Goal: Check status: Check status

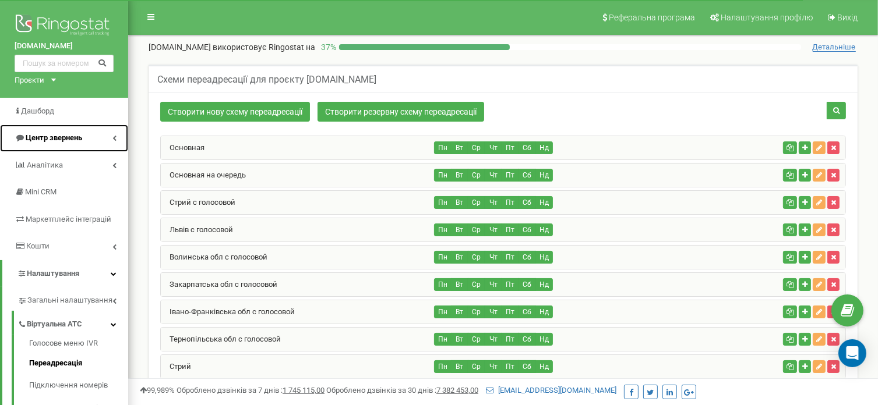
click at [69, 138] on span "Центр звернень" at bounding box center [54, 137] width 57 height 9
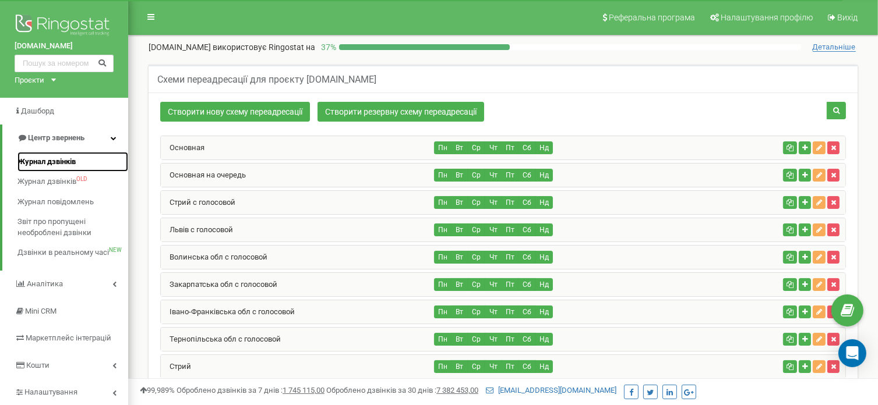
click at [55, 162] on span "Журнал дзвінків" at bounding box center [46, 162] width 58 height 11
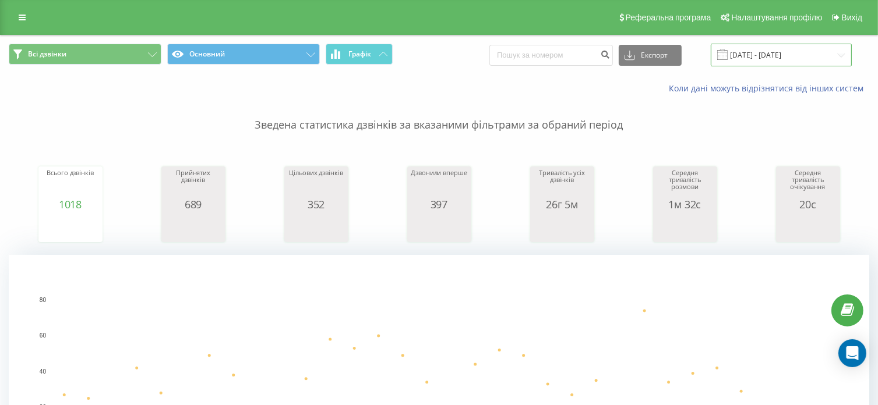
click at [775, 58] on input "22.08.2025 - 22.09.2025" at bounding box center [781, 55] width 141 height 23
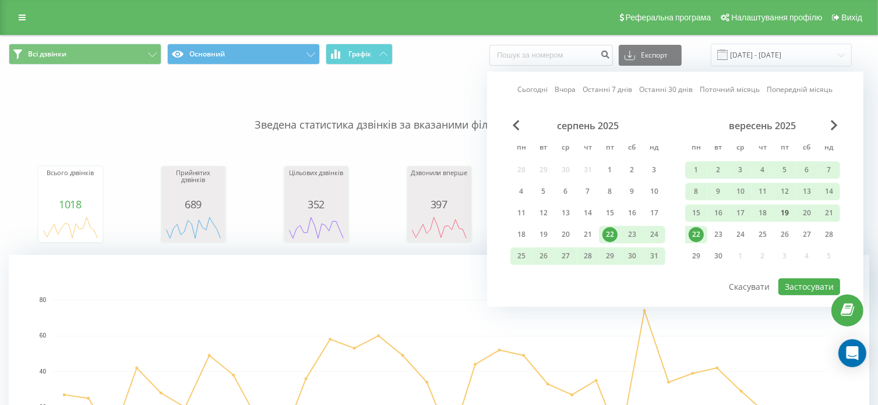
click at [784, 217] on div "19" at bounding box center [784, 213] width 15 height 15
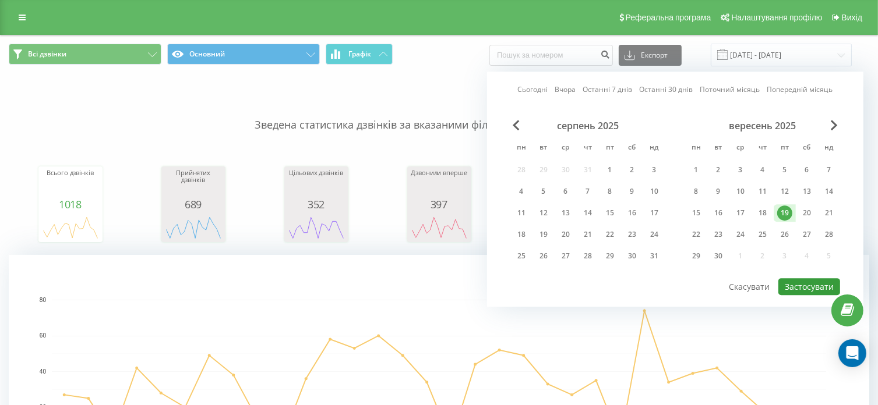
click at [805, 284] on button "Застосувати" at bounding box center [809, 286] width 62 height 17
type input "19.09.2025 - 19.09.2025"
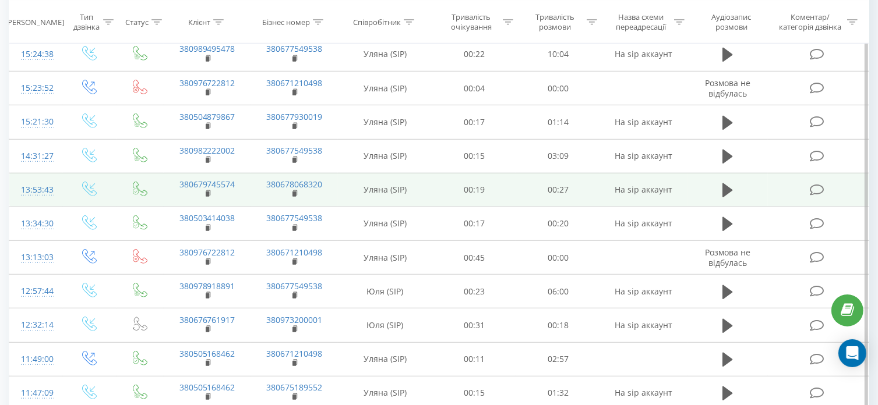
scroll to position [816, 0]
